Goal: Task Accomplishment & Management: Complete application form

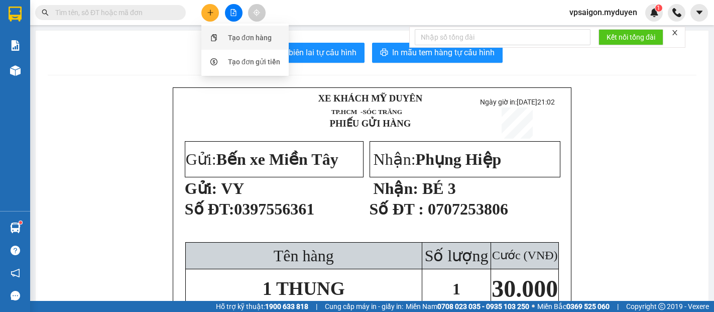
drag, startPoint x: 0, startPoint y: 0, endPoint x: 239, endPoint y: 36, distance: 241.9
click at [239, 36] on div "Tạo đơn hàng" at bounding box center [250, 37] width 44 height 11
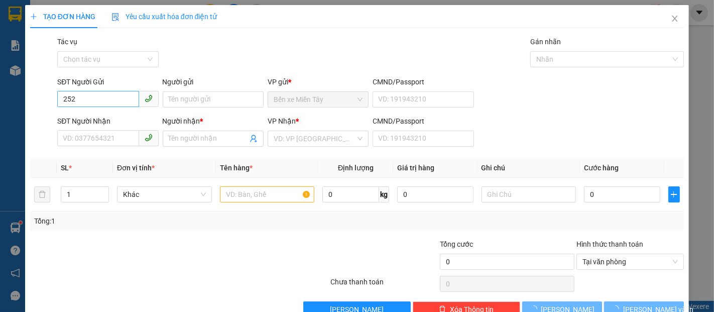
click at [83, 99] on input "252" at bounding box center [97, 99] width 81 height 16
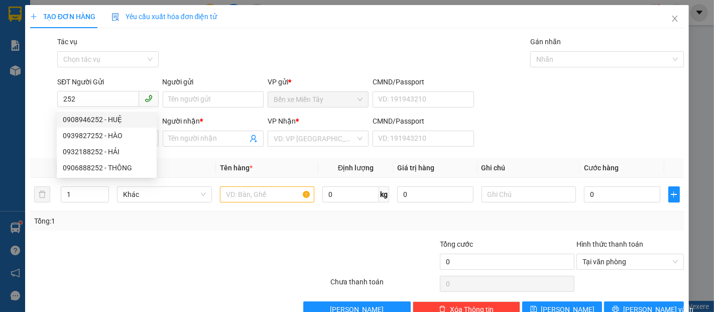
click at [112, 120] on div "0908946252 - HUỆ" at bounding box center [107, 119] width 88 height 11
type input "0908946252"
type input "HUỆ"
type input "0379759677"
type input "[PERSON_NAME]"
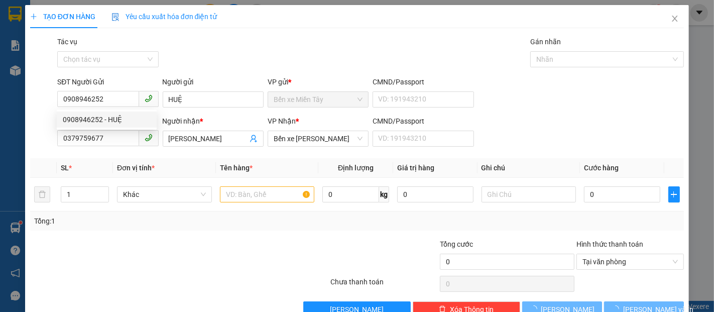
type input "20.000"
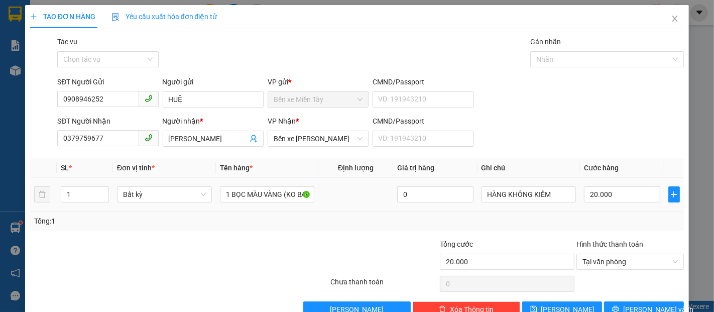
scroll to position [24, 0]
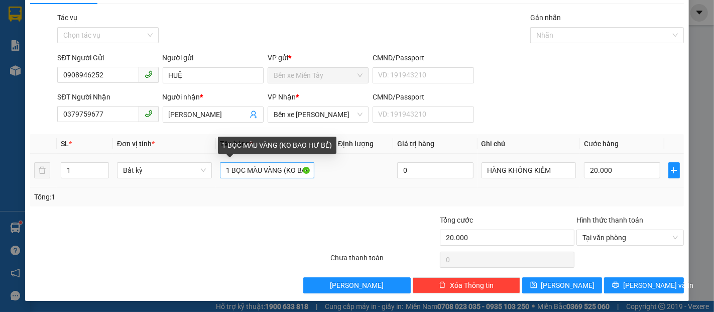
type input "0908946252"
drag, startPoint x: 281, startPoint y: 171, endPoint x: 218, endPoint y: 176, distance: 64.0
click at [220, 176] on input "1 BỌC MÀU VÀNG (KO BAO HƯ BỂ)" at bounding box center [267, 170] width 95 height 16
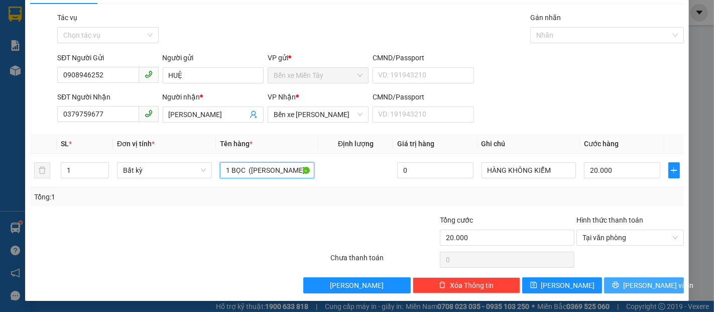
type input "1 BỌC ([PERSON_NAME] HƯ BỂ)"
click at [649, 286] on span "Lưu và In" at bounding box center [659, 285] width 70 height 11
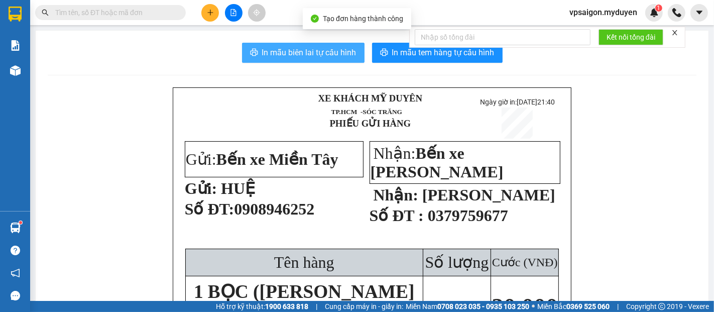
click at [331, 60] on button "In mẫu biên lai tự cấu hình" at bounding box center [303, 53] width 123 height 20
click at [483, 55] on span "In mẫu tem hàng tự cấu hình" at bounding box center [443, 52] width 103 height 13
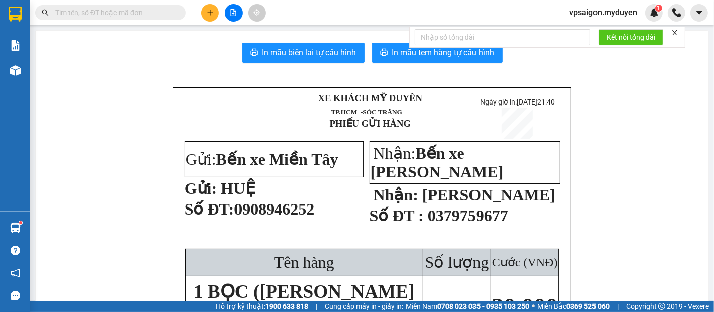
click at [214, 14] on button at bounding box center [210, 13] width 18 height 18
click at [240, 37] on div "Tạo đơn hàng" at bounding box center [250, 37] width 44 height 11
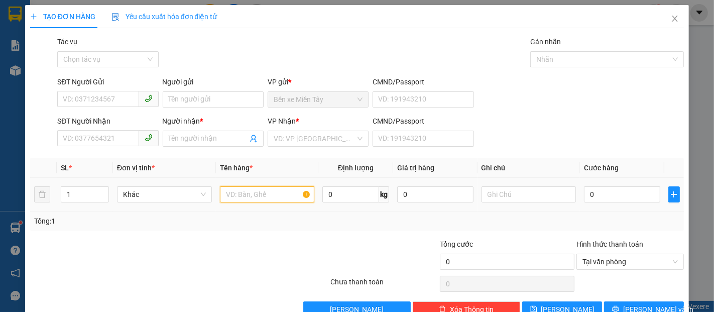
click at [278, 199] on input "text" at bounding box center [267, 194] width 95 height 16
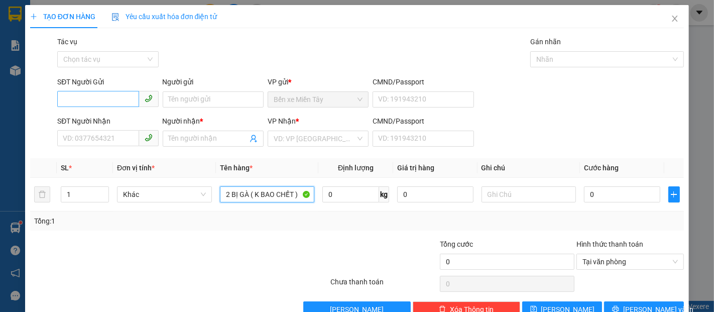
type input "2 BỊ GÀ ( K BAO CHẾT )"
click at [88, 93] on input "SĐT Người Gửi" at bounding box center [97, 99] width 81 height 16
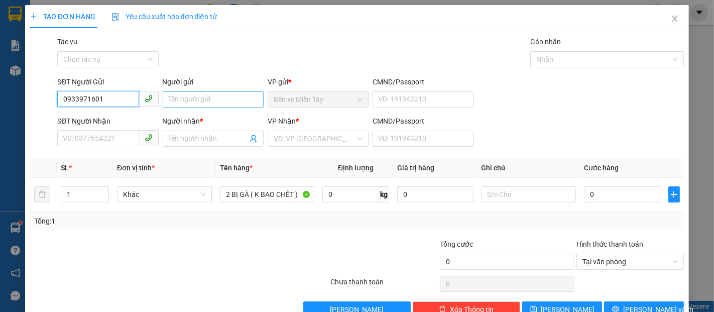
type input "0933971601"
click at [209, 103] on input "Người gửi" at bounding box center [213, 99] width 101 height 16
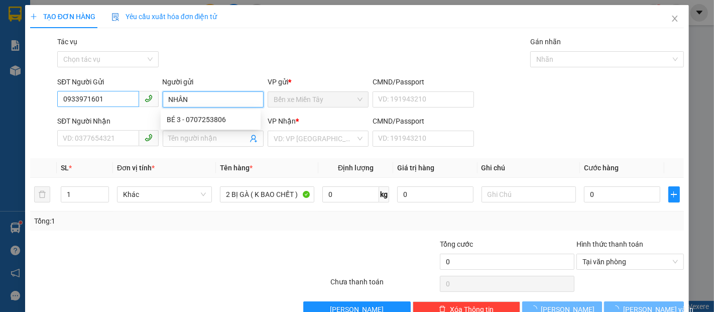
type input "NHÂN"
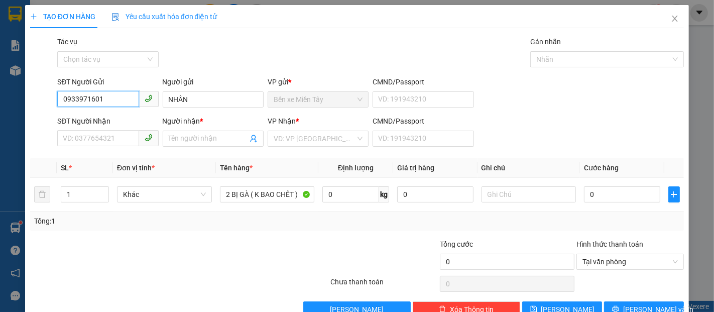
drag, startPoint x: 85, startPoint y: 99, endPoint x: 50, endPoint y: 99, distance: 35.2
click at [50, 99] on div "SĐT Người Gửi 0933971601 0933971601 Người gửi NHÂN VP gửi * Bến xe Miền Tây CMN…" at bounding box center [357, 93] width 656 height 35
click at [117, 135] on input "SĐT Người Nhận" at bounding box center [97, 138] width 81 height 16
paste input "0933971601"
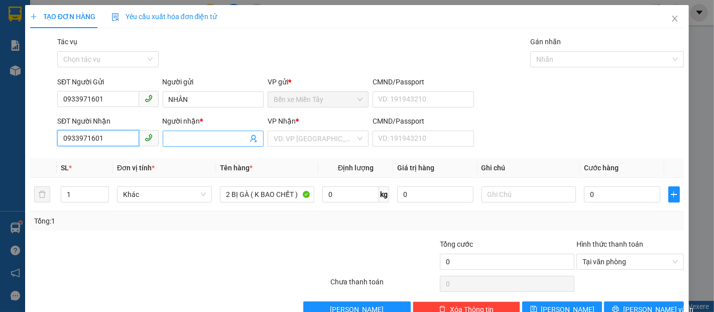
type input "0933971601"
click at [169, 136] on input "Người nhận *" at bounding box center [208, 138] width 79 height 11
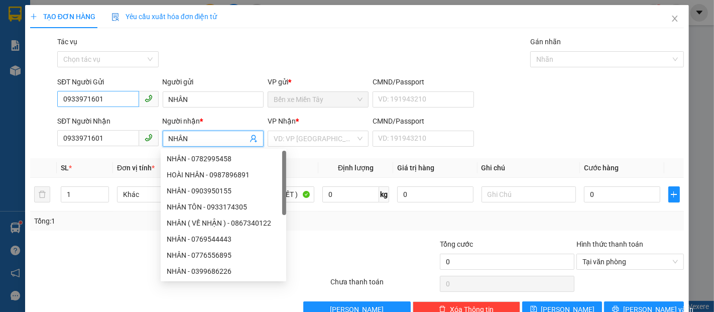
type input "NHÂN"
drag, startPoint x: 107, startPoint y: 101, endPoint x: 40, endPoint y: 108, distance: 66.6
click at [40, 108] on div "SĐT Người Gửi 0933971601 0933971601 Người gửi NHÂN VP gửi * Bến xe Miền Tây CMN…" at bounding box center [357, 93] width 656 height 35
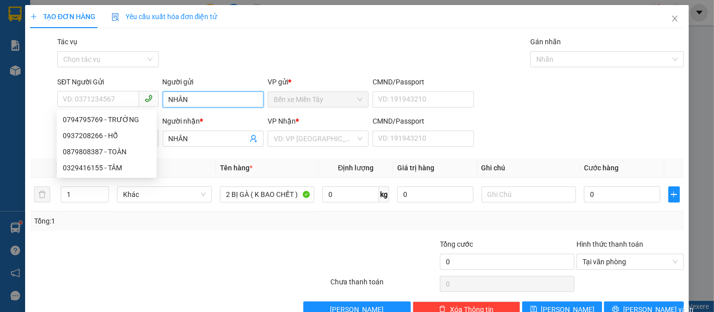
click at [164, 105] on input "NHÂN" at bounding box center [213, 99] width 101 height 16
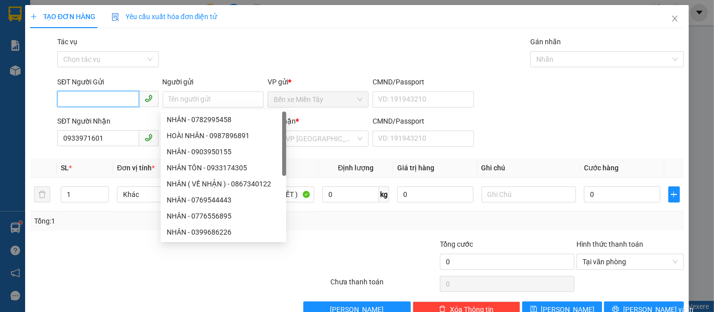
click at [108, 97] on input "SĐT Người Gửi" at bounding box center [97, 99] width 81 height 16
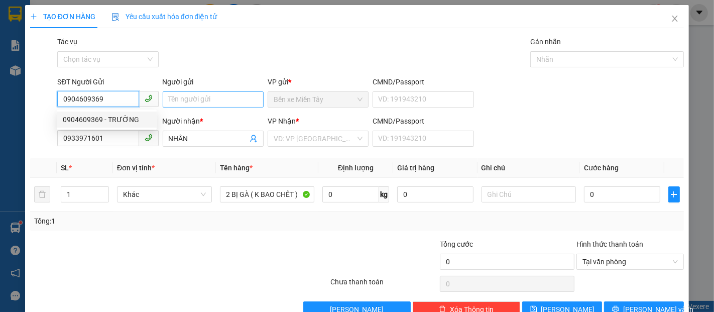
type input "0904609369"
click at [178, 102] on input "Người gửi" at bounding box center [213, 99] width 101 height 16
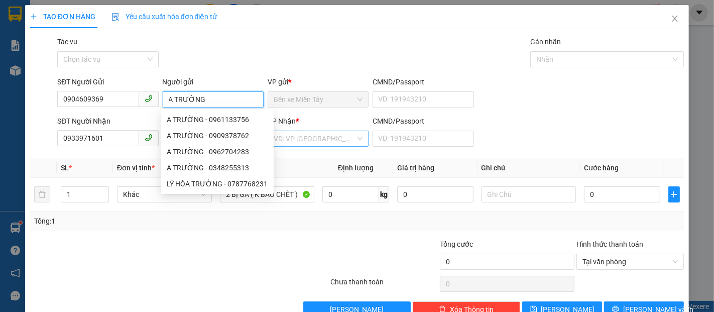
type input "A TRƯỜNG"
click at [326, 137] on input "search" at bounding box center [315, 138] width 82 height 15
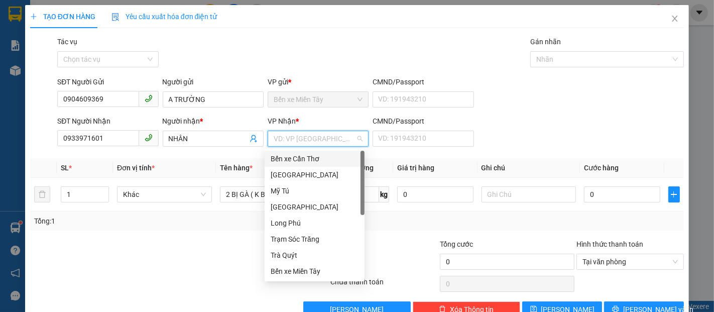
type input "D"
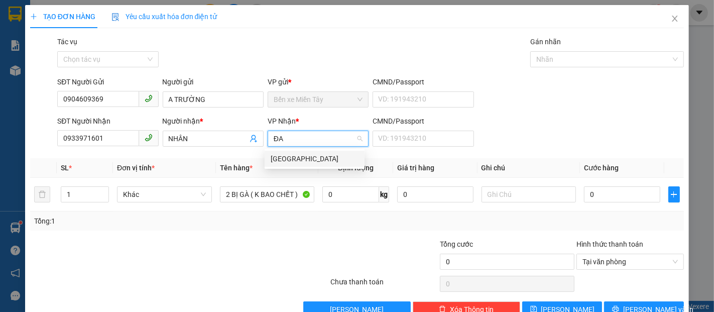
type input "ĐA"
drag, startPoint x: 375, startPoint y: 149, endPoint x: 352, endPoint y: 151, distance: 23.2
click at [375, 148] on div "CMND/Passport VD: 191943210" at bounding box center [423, 133] width 101 height 35
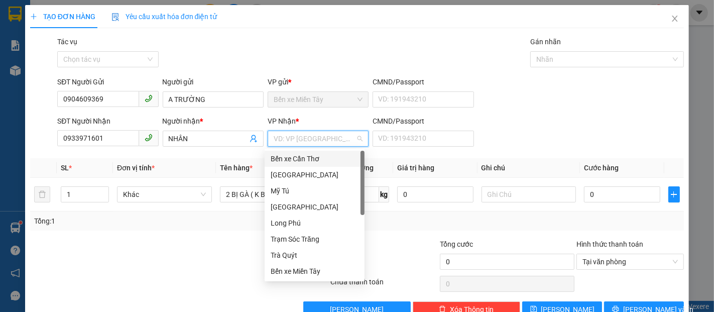
click at [303, 143] on input "search" at bounding box center [315, 138] width 82 height 15
click at [289, 206] on div "[GEOGRAPHIC_DATA]" at bounding box center [315, 206] width 88 height 11
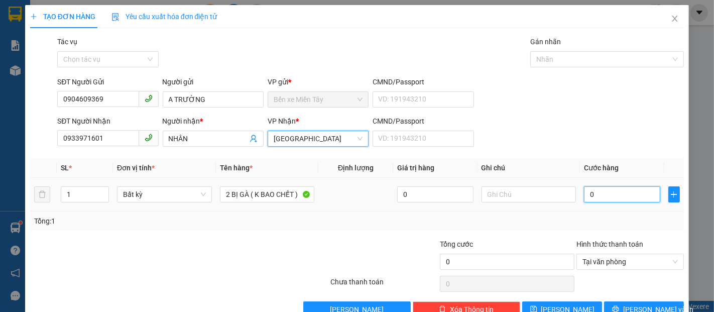
click at [621, 202] on input "0" at bounding box center [622, 194] width 76 height 16
type input "2"
type input "20"
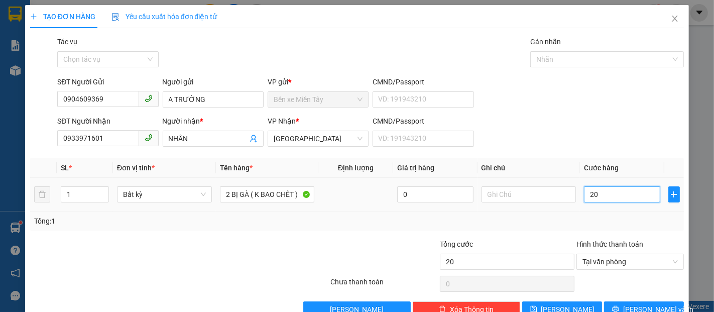
type input "200"
type input "2.000"
type input "20.000"
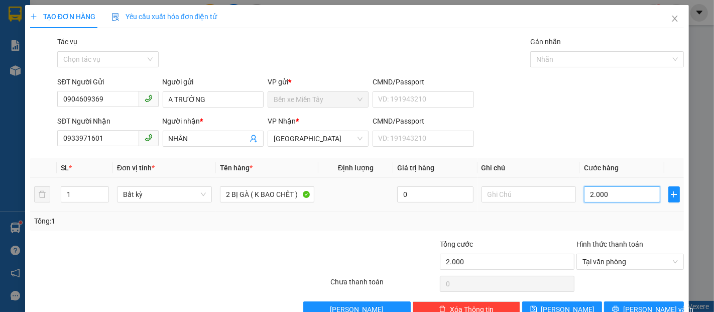
type input "20.000"
type input "2.000"
type input "200"
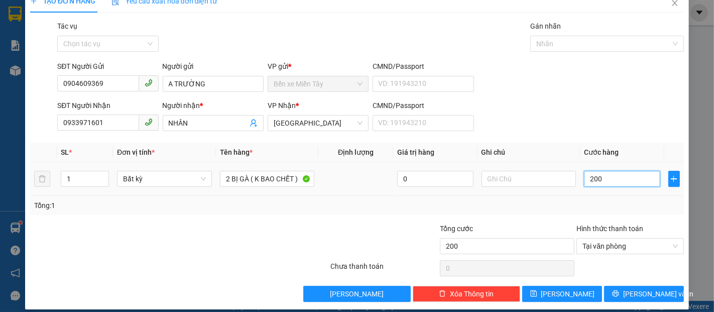
scroll to position [24, 0]
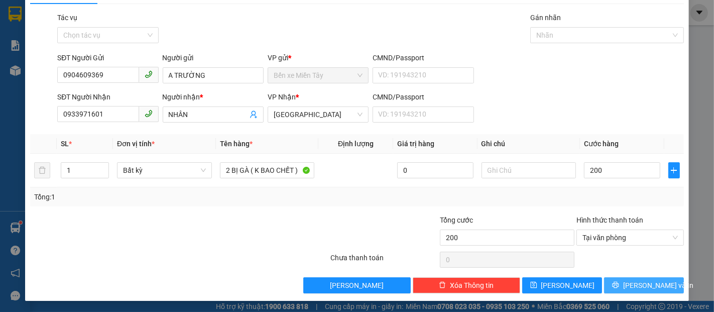
type input "200.000"
click at [659, 281] on button "Lưu và In" at bounding box center [644, 285] width 80 height 16
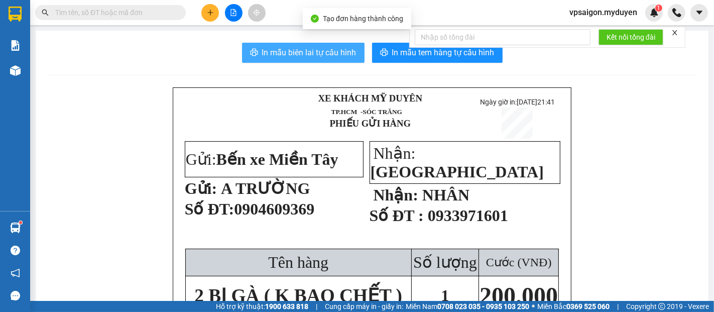
click at [295, 58] on span "In mẫu biên lai tự cấu hình" at bounding box center [309, 52] width 94 height 13
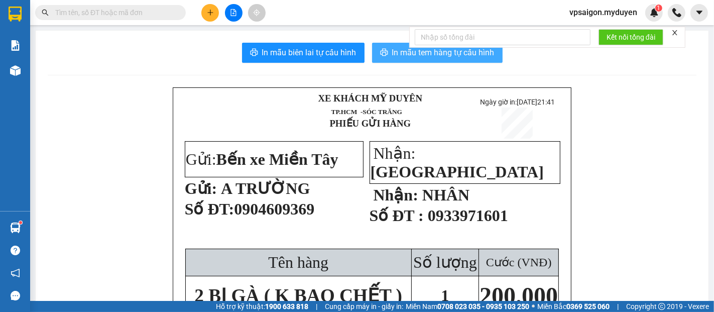
click at [477, 57] on span "In mẫu tem hàng tự cấu hình" at bounding box center [443, 52] width 103 height 13
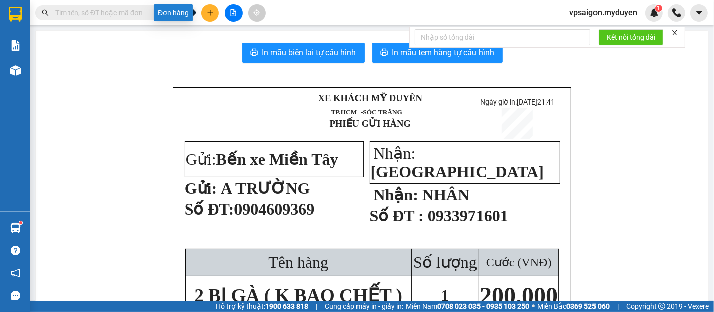
click at [207, 13] on icon "plus" at bounding box center [210, 12] width 7 height 7
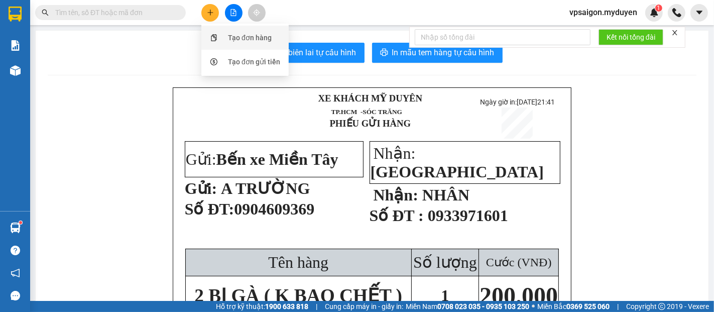
click at [239, 37] on div "Tạo đơn hàng" at bounding box center [250, 37] width 44 height 11
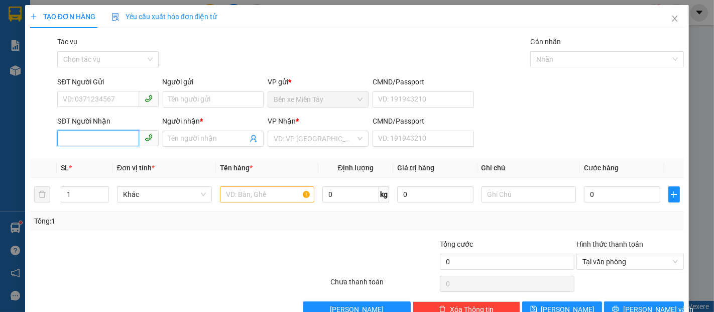
click at [86, 134] on input "SĐT Người Nhận" at bounding box center [97, 138] width 81 height 16
click at [86, 135] on input "7229" at bounding box center [97, 138] width 81 height 16
click at [97, 139] on input "7229" at bounding box center [97, 138] width 81 height 16
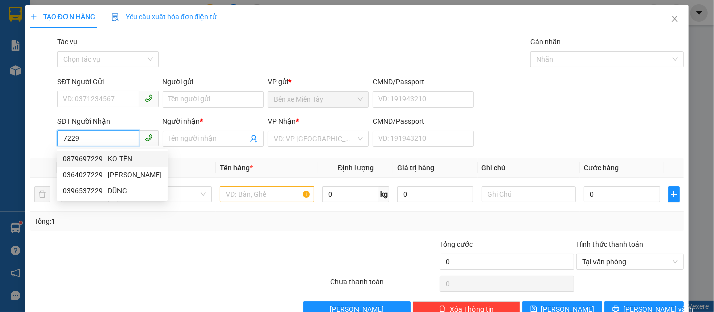
click at [105, 159] on div "0879697229 - KO TÊN" at bounding box center [112, 158] width 99 height 11
type input "0879697229"
type input "KO TÊN"
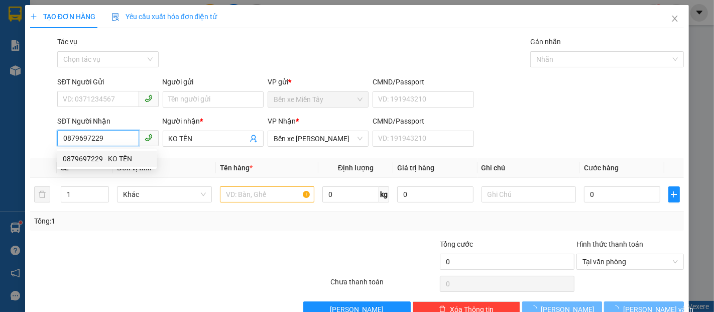
type input "60.000"
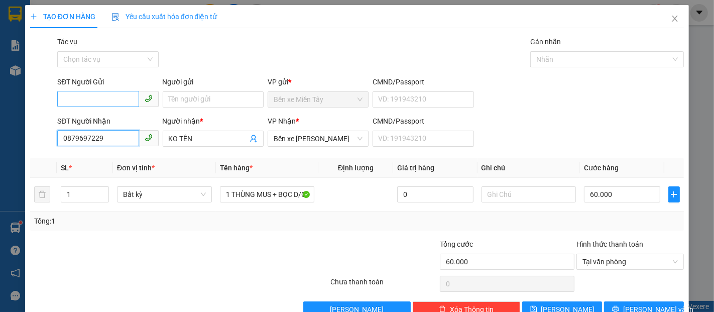
type input "0879697229"
click at [120, 104] on input "SĐT Người Gửi" at bounding box center [97, 99] width 81 height 16
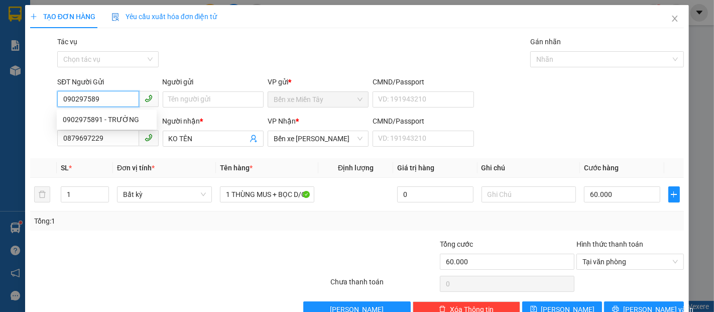
type input "0902975891"
click at [136, 116] on div "0902975891 - TRƯỜNG" at bounding box center [107, 119] width 88 height 11
type input "TRƯỜNG"
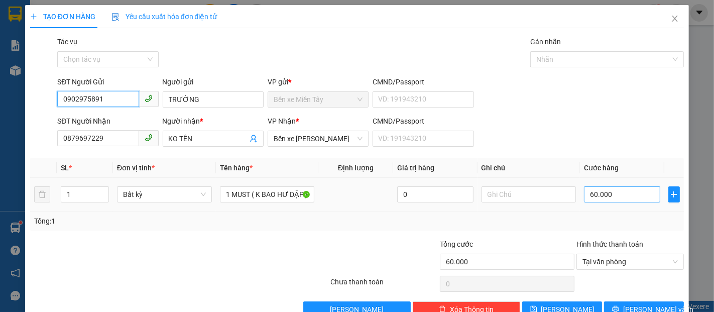
type input "0902975891"
click at [614, 189] on input "60.000" at bounding box center [622, 194] width 76 height 16
type input "8"
type input "80"
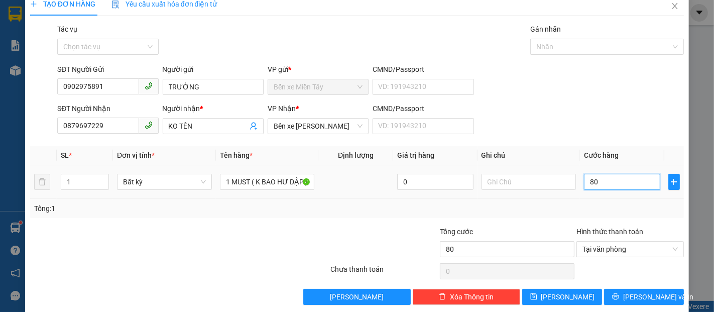
scroll to position [24, 0]
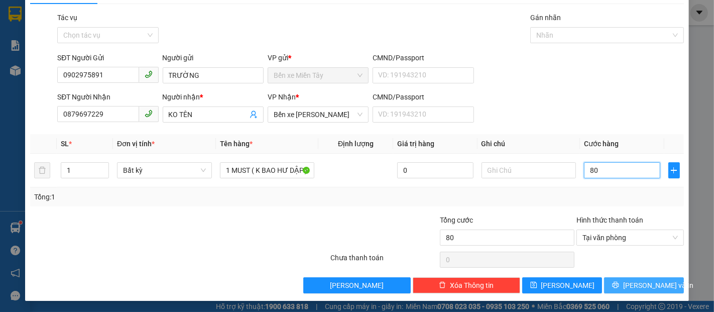
type input "80"
type input "80.000"
drag, startPoint x: 642, startPoint y: 286, endPoint x: 631, endPoint y: 279, distance: 13.4
click at [642, 286] on span "Lưu và In" at bounding box center [659, 285] width 70 height 11
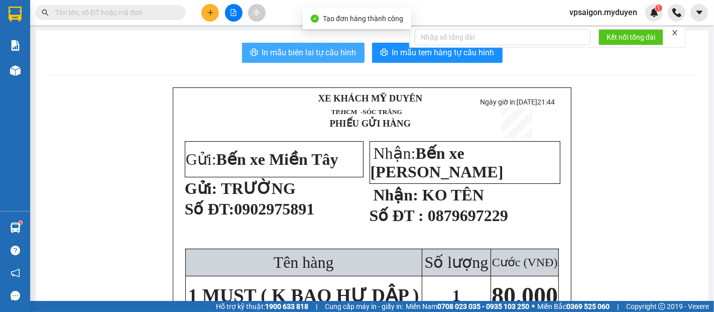
click at [316, 59] on button "In mẫu biên lai tự cấu hình" at bounding box center [303, 53] width 123 height 20
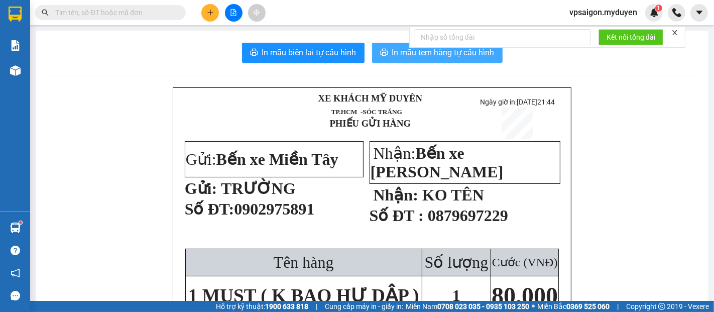
click at [476, 51] on span "In mẫu tem hàng tự cấu hình" at bounding box center [443, 52] width 103 height 13
click at [216, 13] on button at bounding box center [210, 13] width 18 height 18
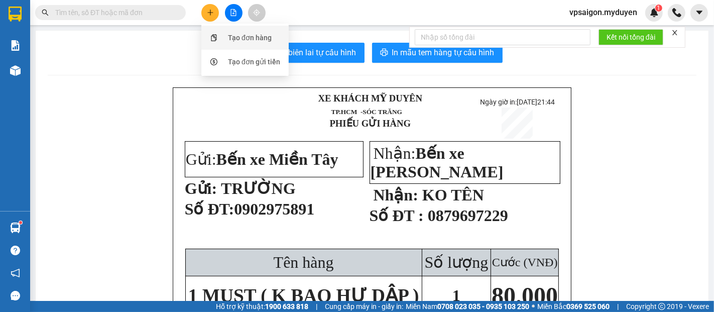
click at [250, 35] on div "Tạo đơn hàng" at bounding box center [250, 37] width 44 height 11
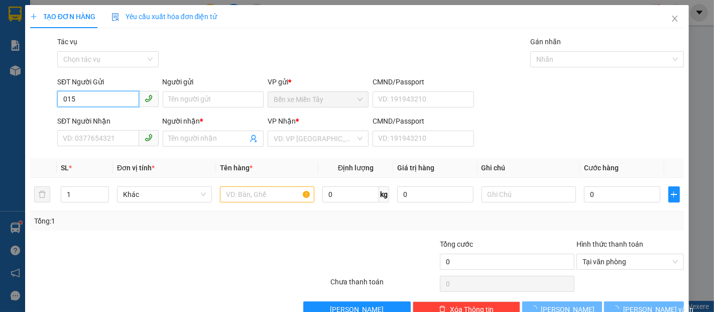
click at [101, 103] on input "015" at bounding box center [97, 99] width 81 height 16
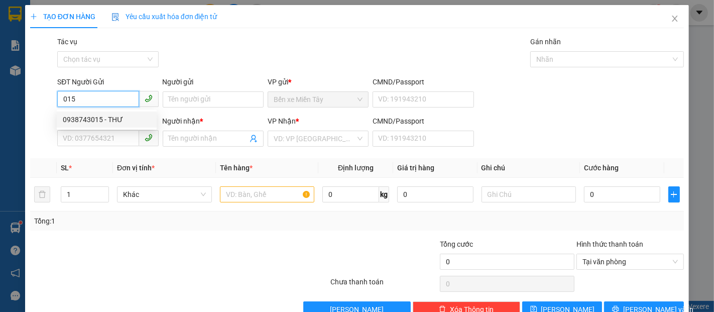
drag, startPoint x: 120, startPoint y: 120, endPoint x: 118, endPoint y: 129, distance: 9.3
click at [120, 120] on div "0938743015 - THƯ" at bounding box center [107, 119] width 88 height 11
type input "0938743015"
type input "THƯ"
type input "0939476261"
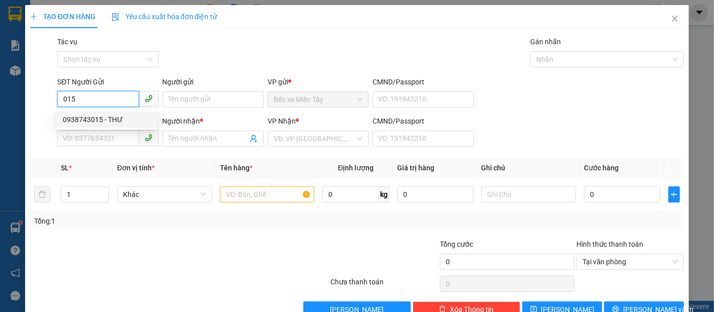
type input "TRÍ"
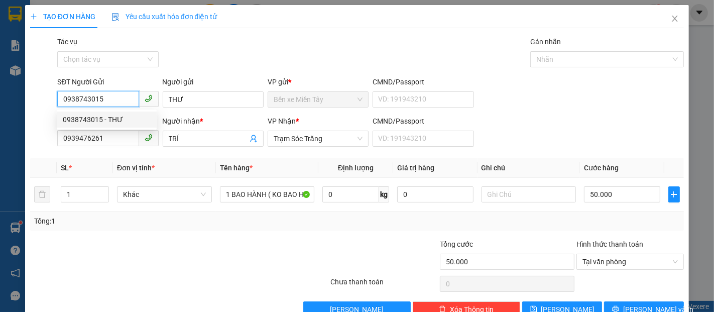
type input "50.000"
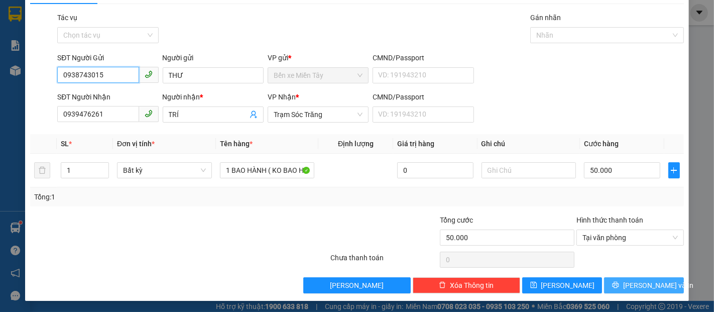
type input "0938743015"
click at [639, 280] on span "Lưu và In" at bounding box center [659, 285] width 70 height 11
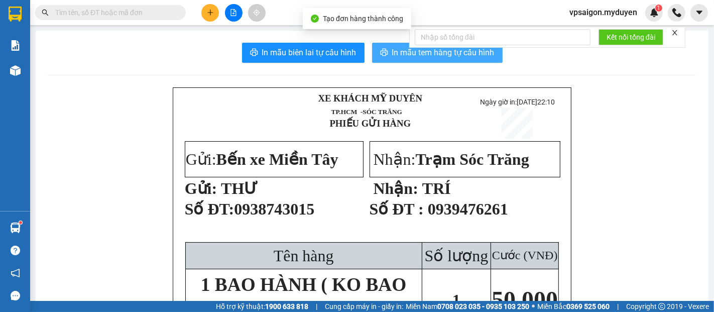
click at [392, 59] on button "In mẫu tem hàng tự cấu hình" at bounding box center [437, 53] width 131 height 20
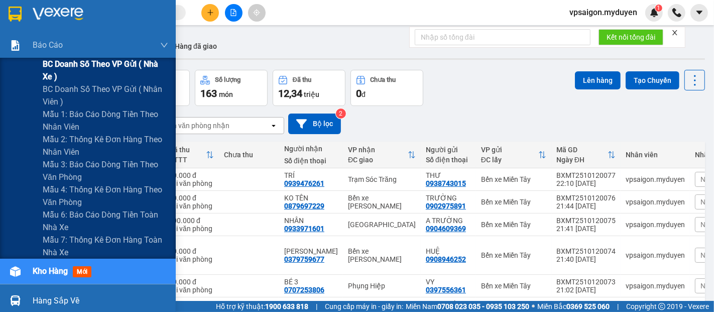
click at [71, 63] on span "BC doanh số theo VP gửi ( nhà xe )" at bounding box center [106, 70] width 126 height 25
